Goal: Task Accomplishment & Management: Manage account settings

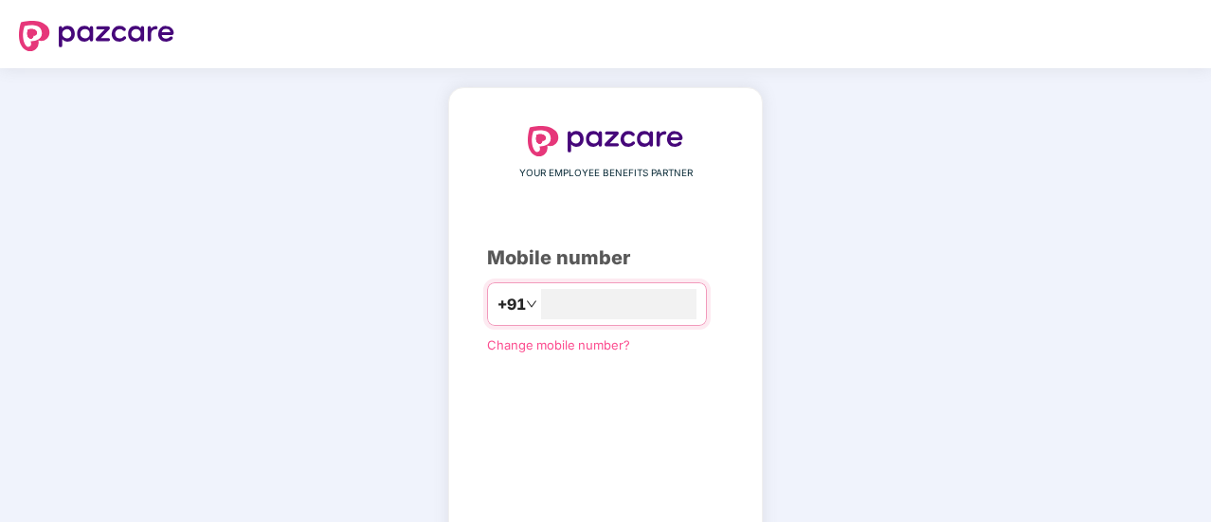
type input "*"
type input "**********"
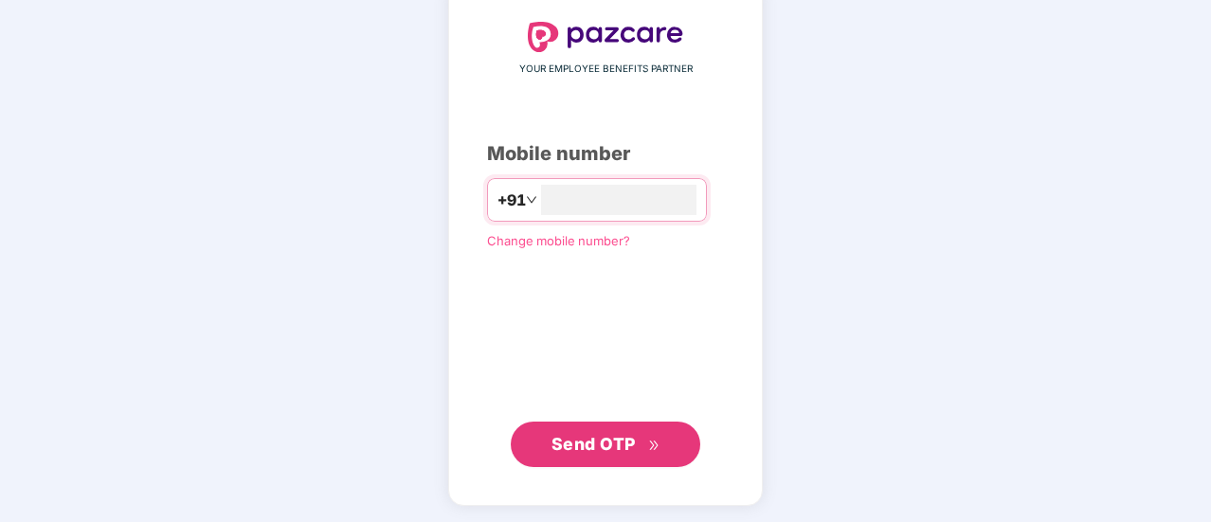
click at [625, 439] on span "Send OTP" at bounding box center [593, 444] width 84 height 20
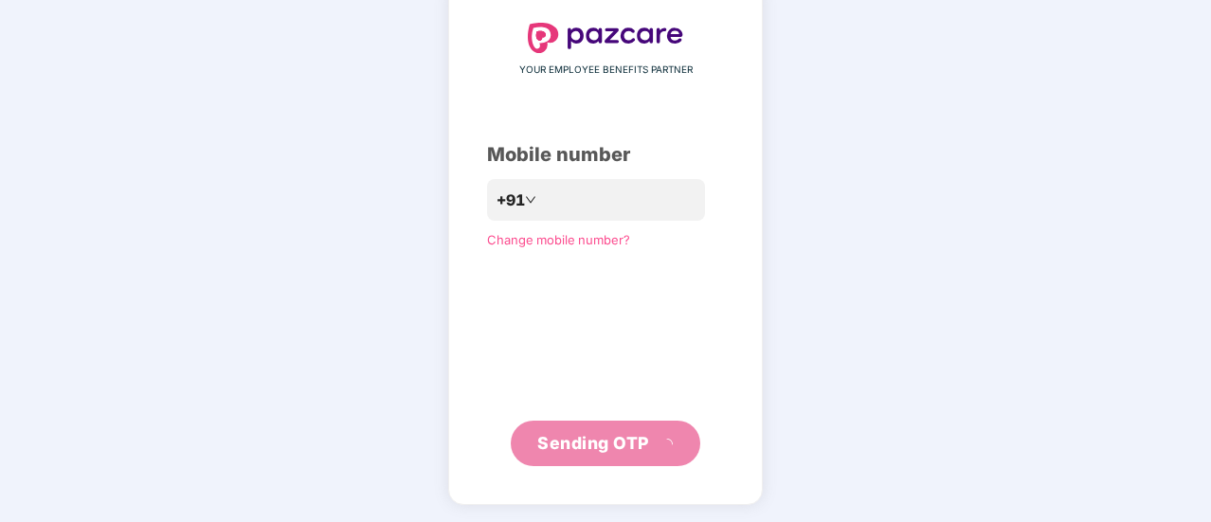
scroll to position [95, 0]
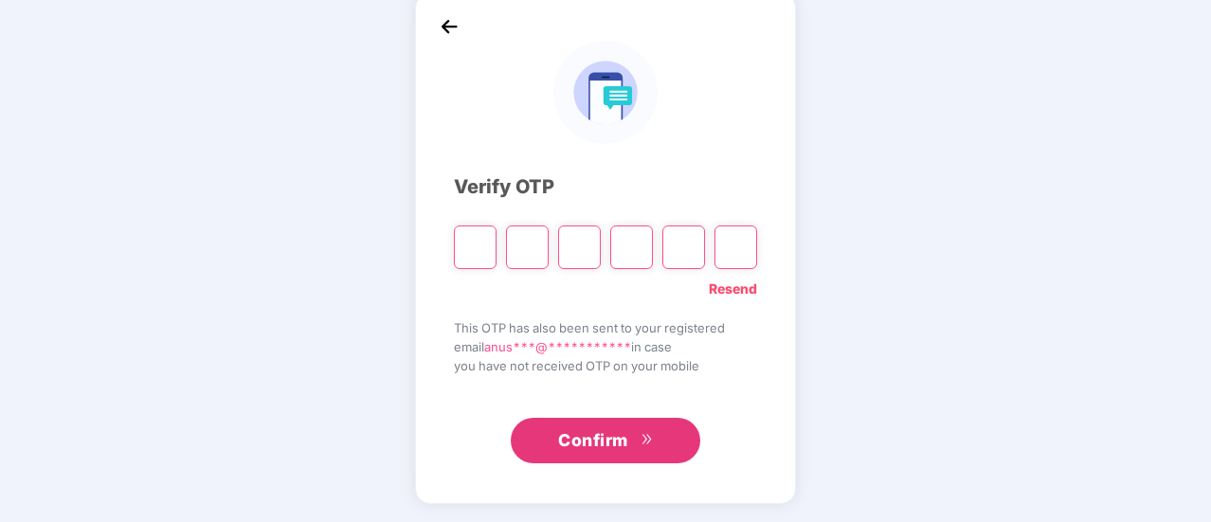
type input "*"
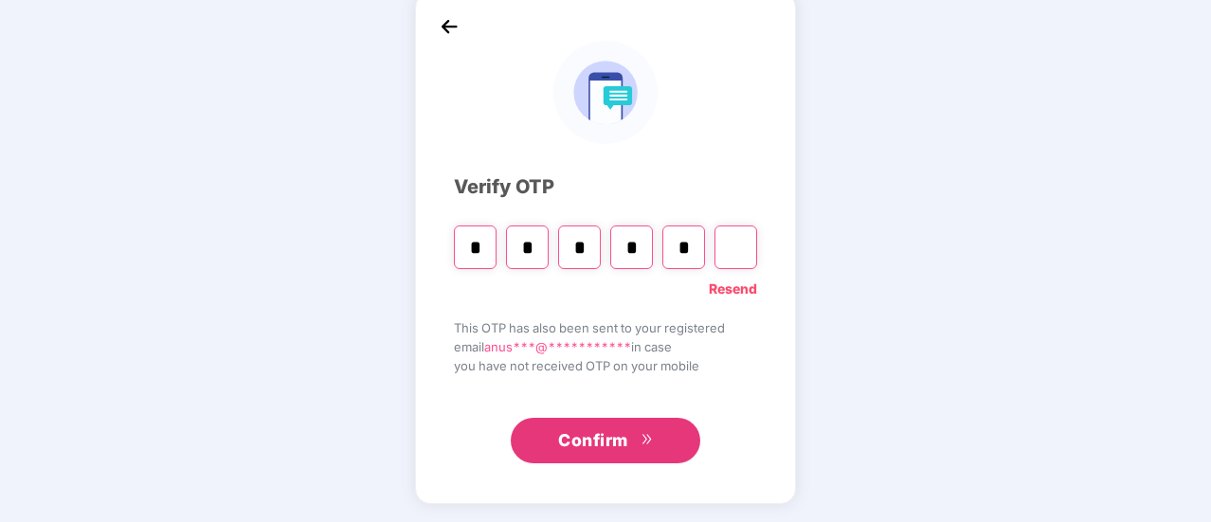
type input "*"
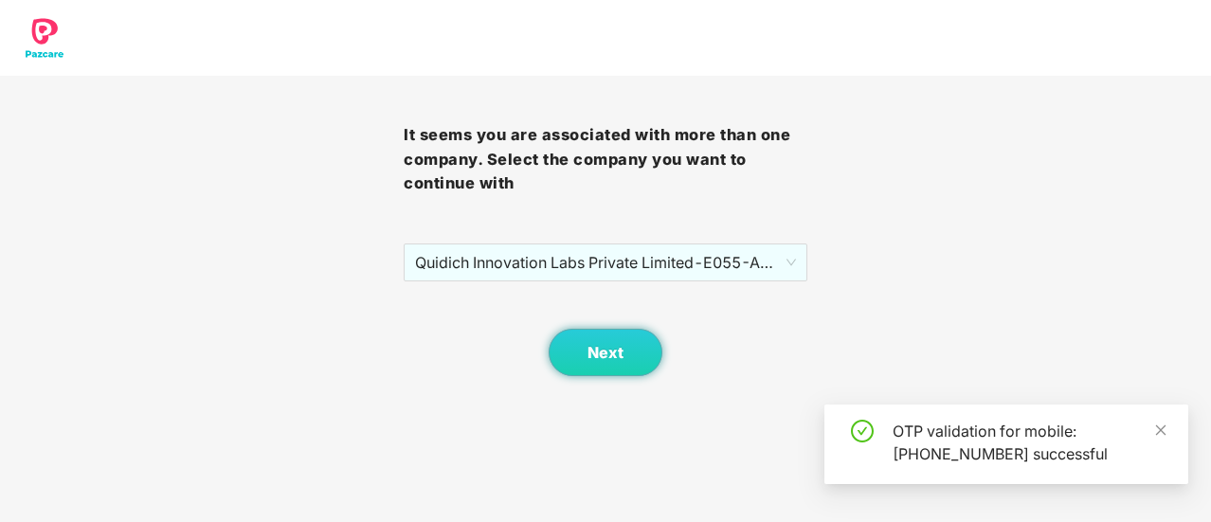
scroll to position [0, 0]
click at [610, 334] on button "Next" at bounding box center [606, 352] width 114 height 47
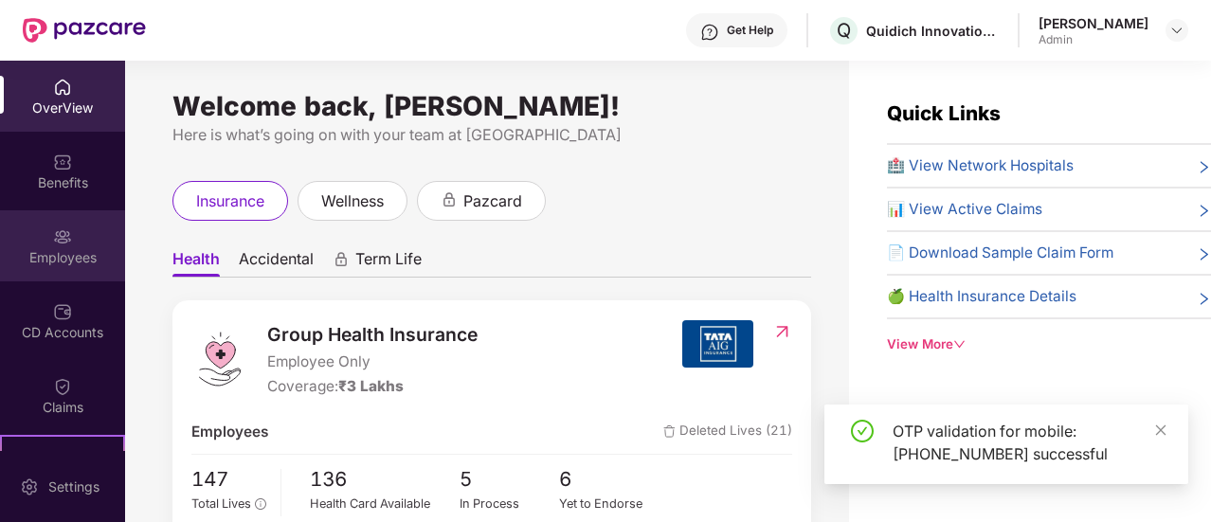
click at [53, 256] on div "Employees" at bounding box center [62, 257] width 125 height 19
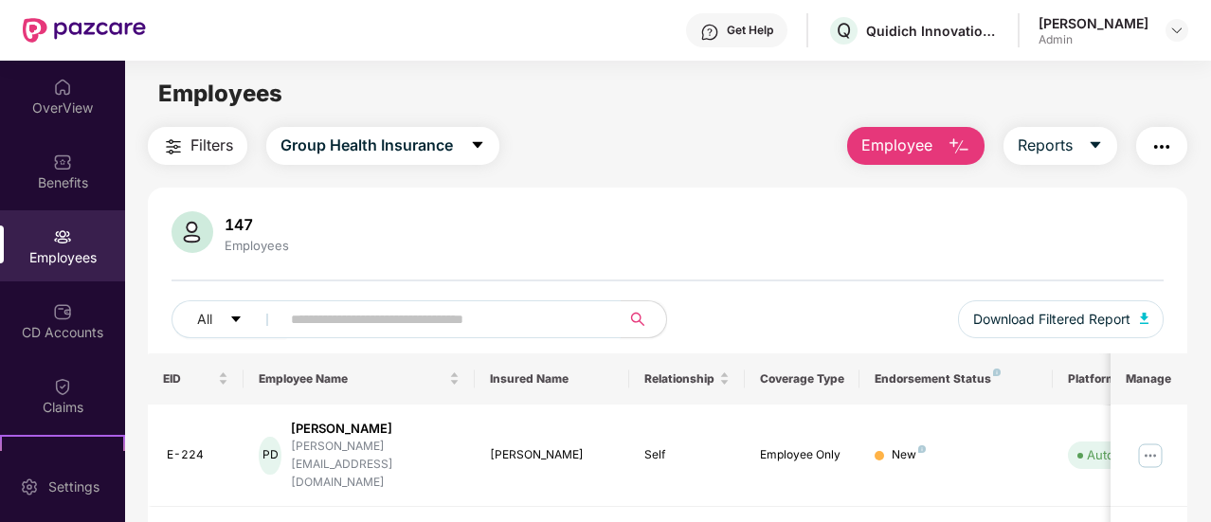
click at [375, 321] on input "text" at bounding box center [443, 319] width 304 height 28
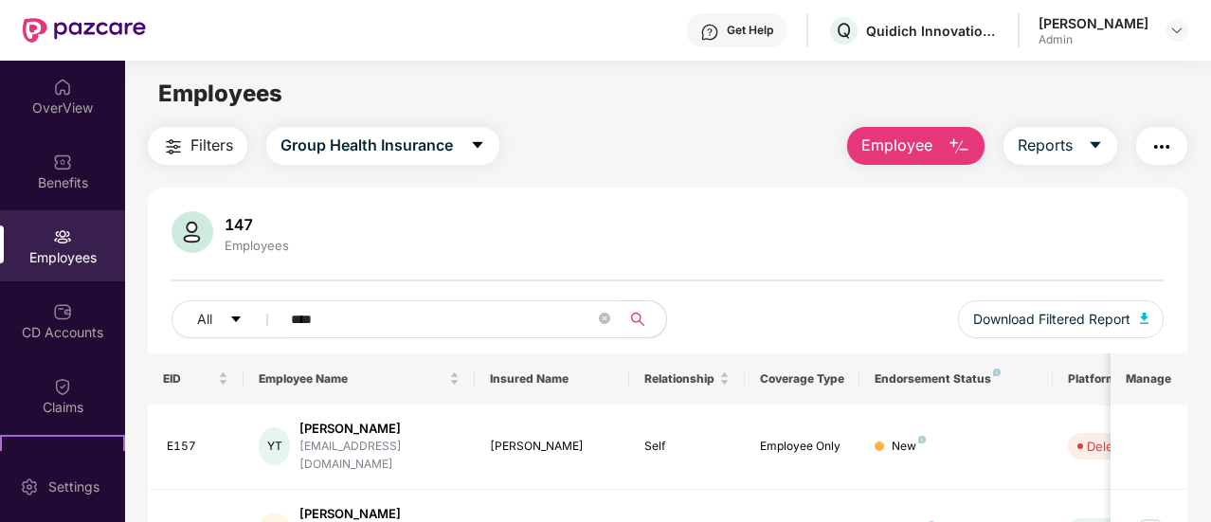
scroll to position [87, 0]
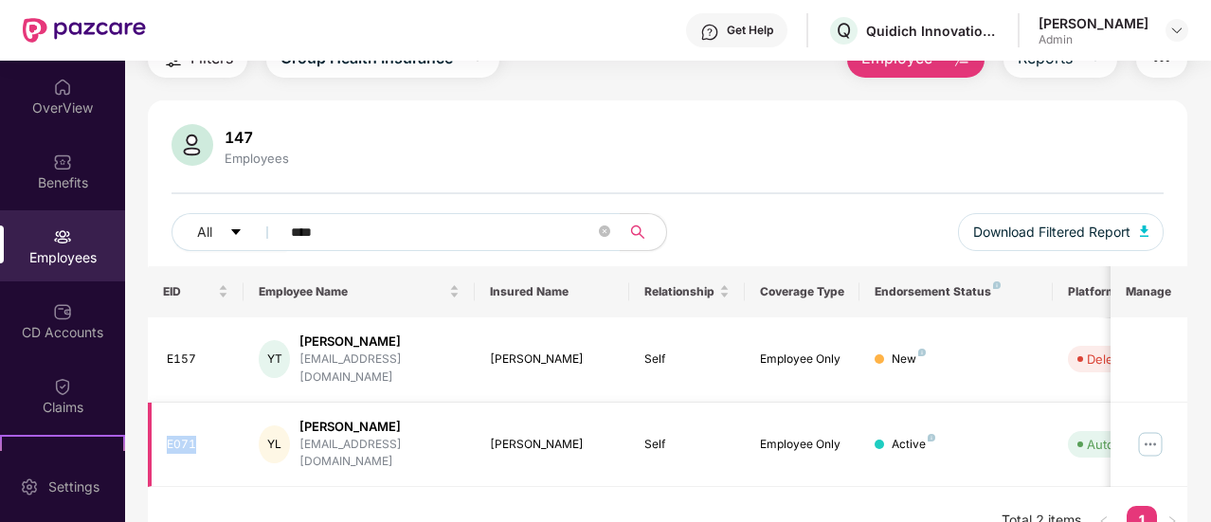
drag, startPoint x: 164, startPoint y: 425, endPoint x: 217, endPoint y: 414, distance: 54.3
click at [217, 414] on td "E071" at bounding box center [196, 445] width 97 height 85
copy div "E071"
click at [754, 484] on div "EID Employee Name Insured Name Relationship Coverage Type Endorsement Status Pl…" at bounding box center [667, 410] width 1039 height 289
click at [387, 233] on input "****" at bounding box center [443, 232] width 304 height 28
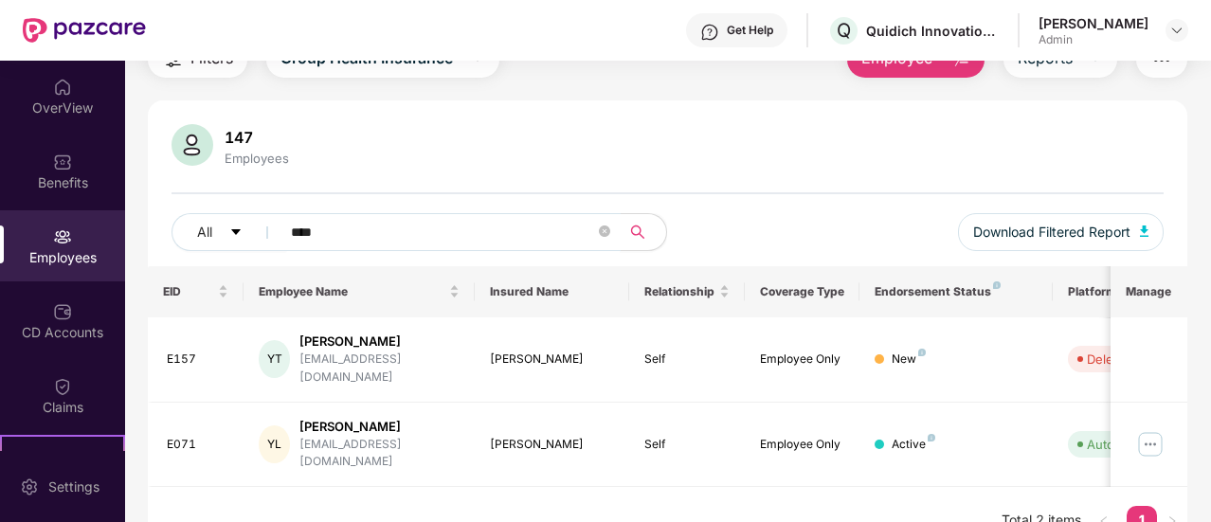
click at [387, 233] on input "****" at bounding box center [443, 232] width 304 height 28
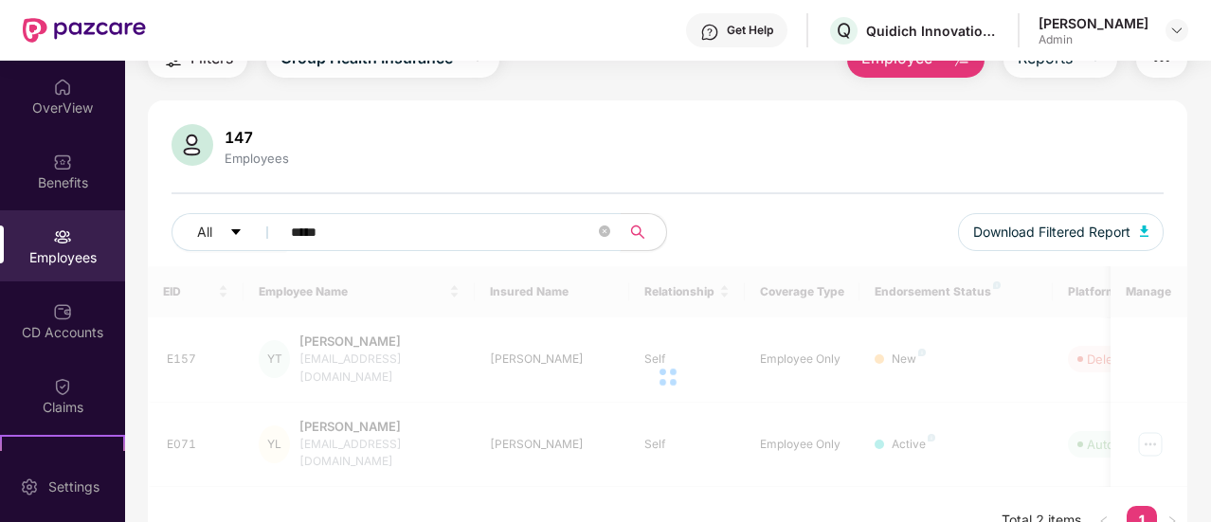
scroll to position [61, 0]
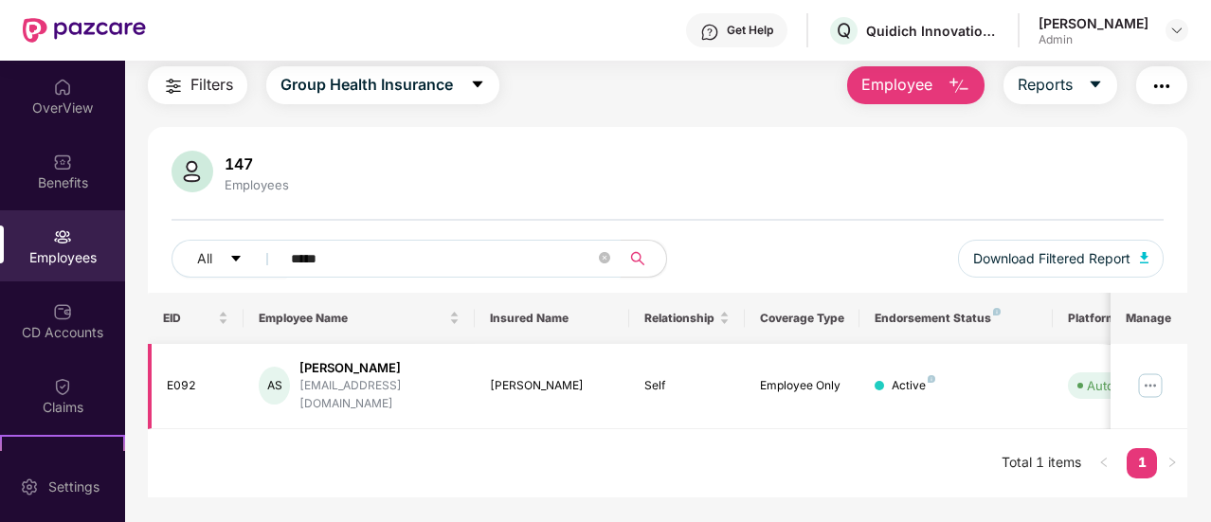
type input "*****"
click at [1153, 380] on img at bounding box center [1150, 385] width 30 height 30
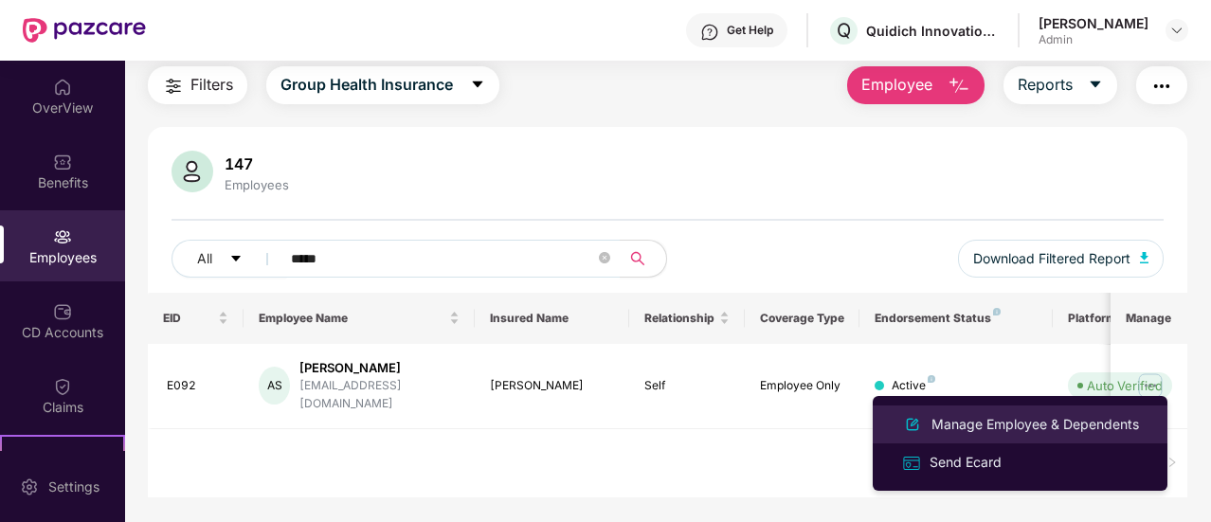
click at [1001, 424] on div "Manage Employee & Dependents" at bounding box center [1035, 424] width 215 height 21
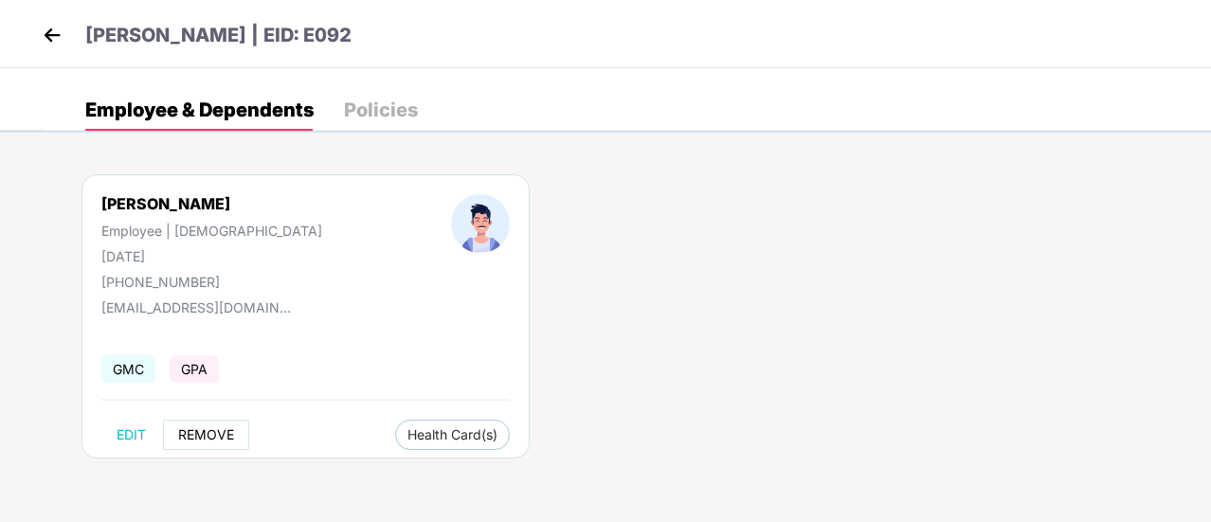
click at [214, 434] on span "REMOVE" at bounding box center [206, 434] width 56 height 15
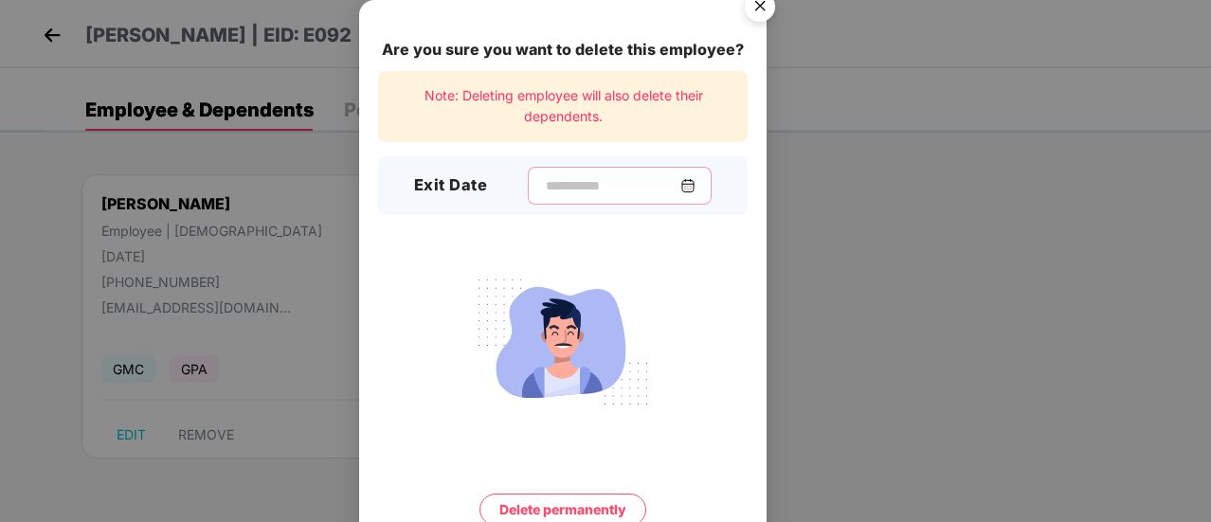
click at [544, 180] on input at bounding box center [612, 186] width 136 height 20
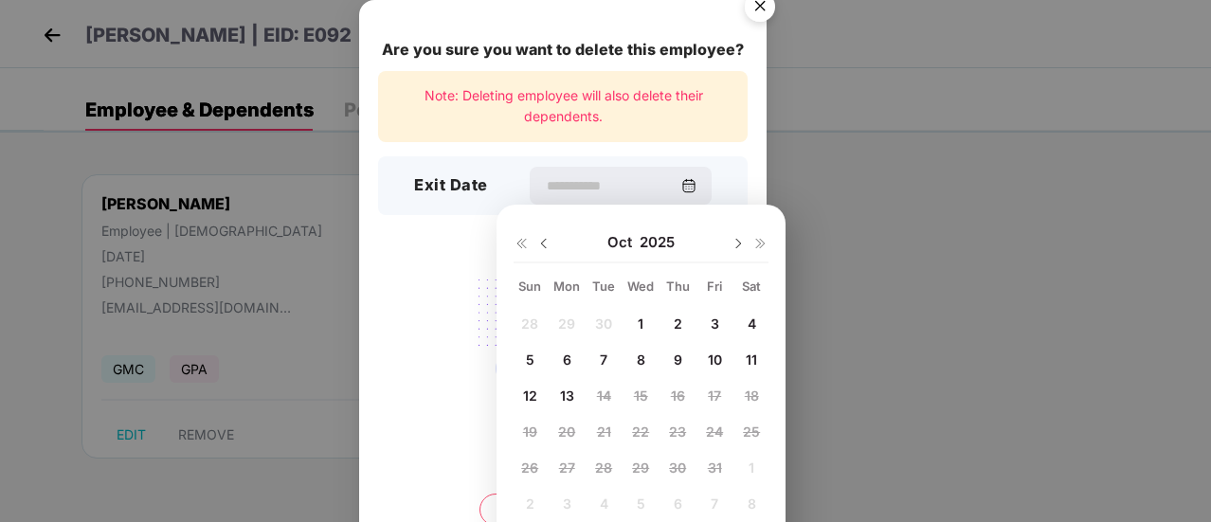
click at [718, 359] on span "10" at bounding box center [715, 360] width 14 height 16
type input "**********"
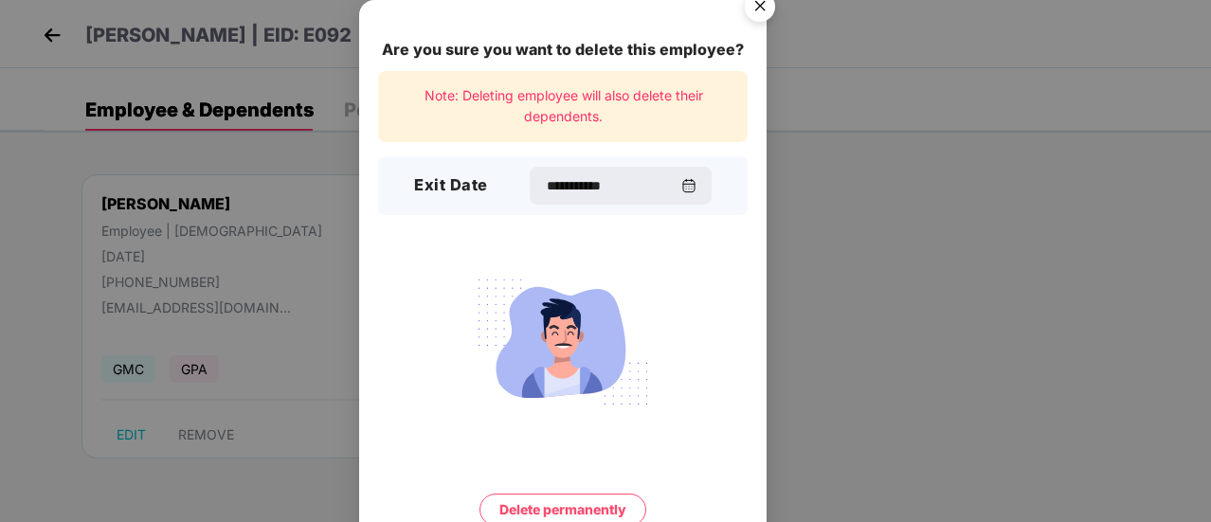
scroll to position [81, 0]
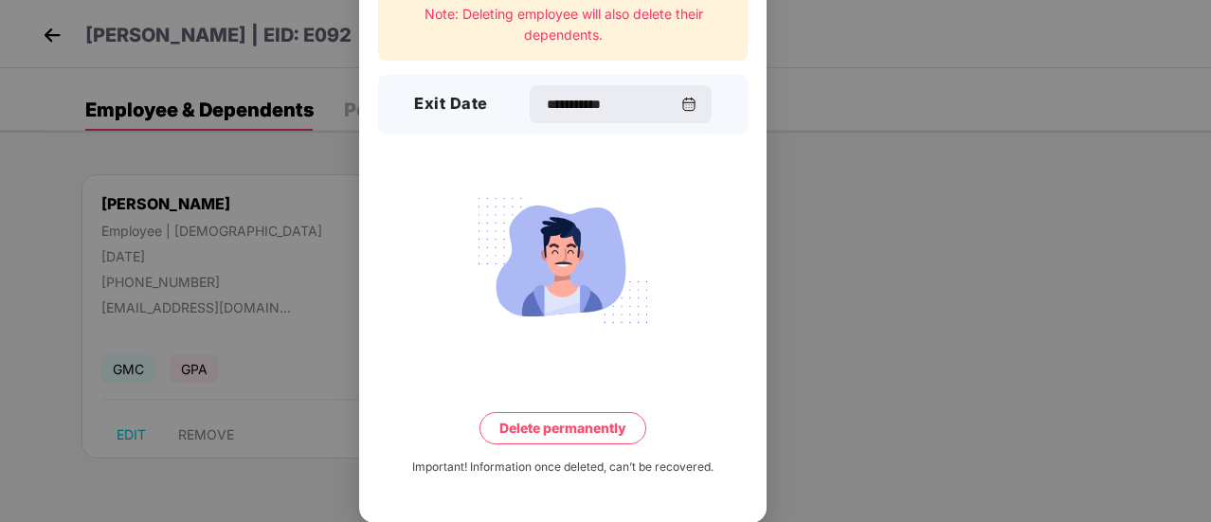
click at [579, 427] on button "Delete permanently" at bounding box center [562, 428] width 167 height 32
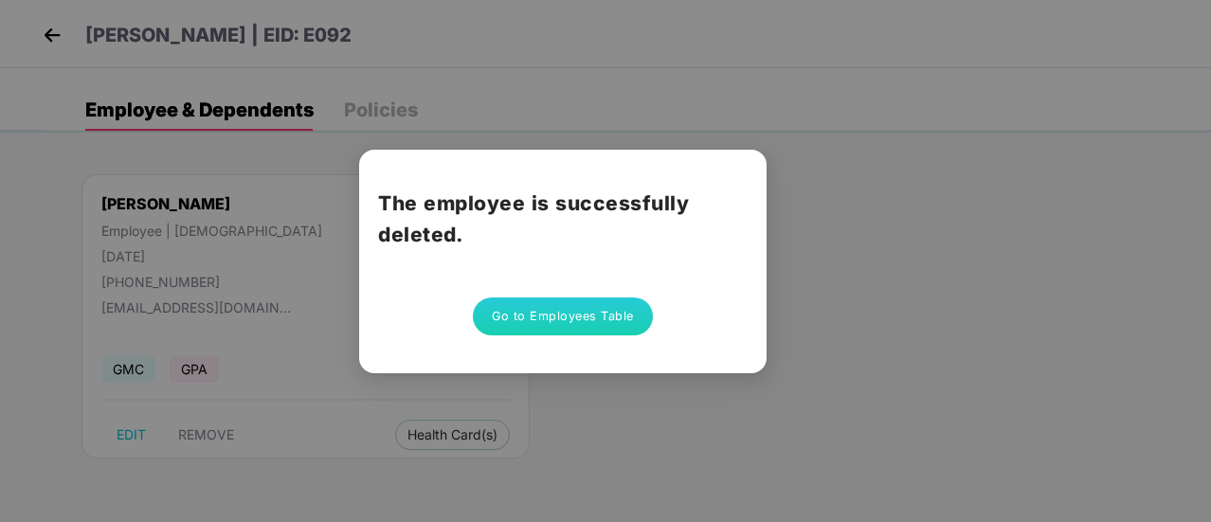
scroll to position [0, 0]
click at [620, 317] on button "Go to Employees Table" at bounding box center [563, 317] width 180 height 38
